Goal: Obtain resource: Download file/media

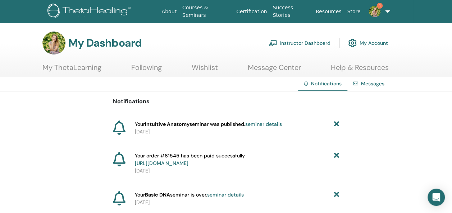
click at [306, 40] on link "Instructor Dashboard" at bounding box center [299, 43] width 62 height 16
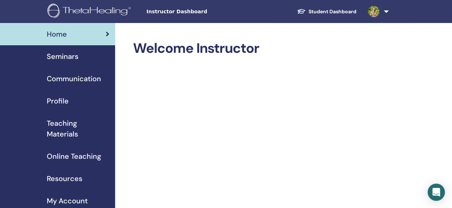
click at [67, 130] on span "Teaching Materials" at bounding box center [78, 129] width 63 height 22
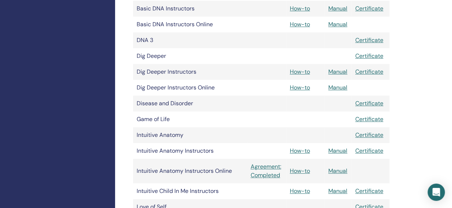
scroll to position [258, 0]
click at [337, 151] on link "Manual" at bounding box center [337, 151] width 19 height 8
